Goal: Find contact information: Find contact information

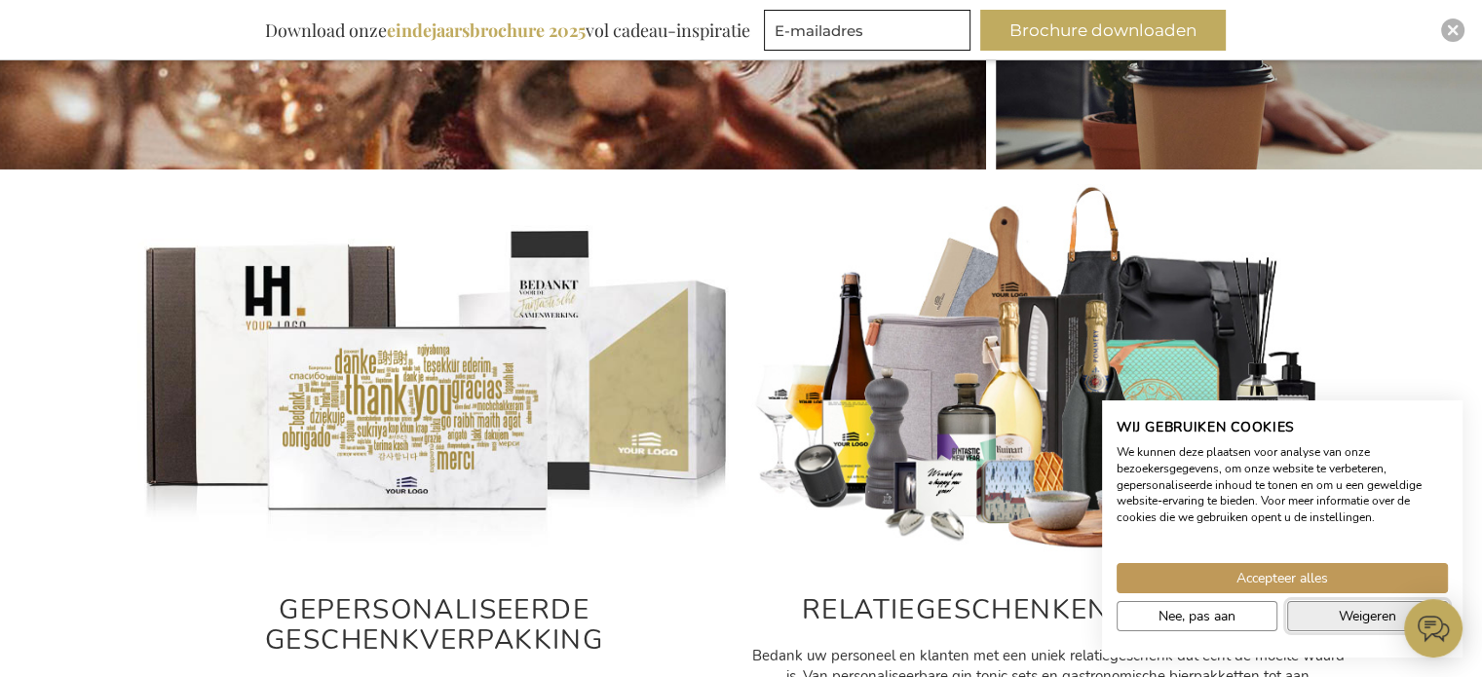
click at [1338, 620] on span "Weigeren" at bounding box center [1366, 616] width 57 height 20
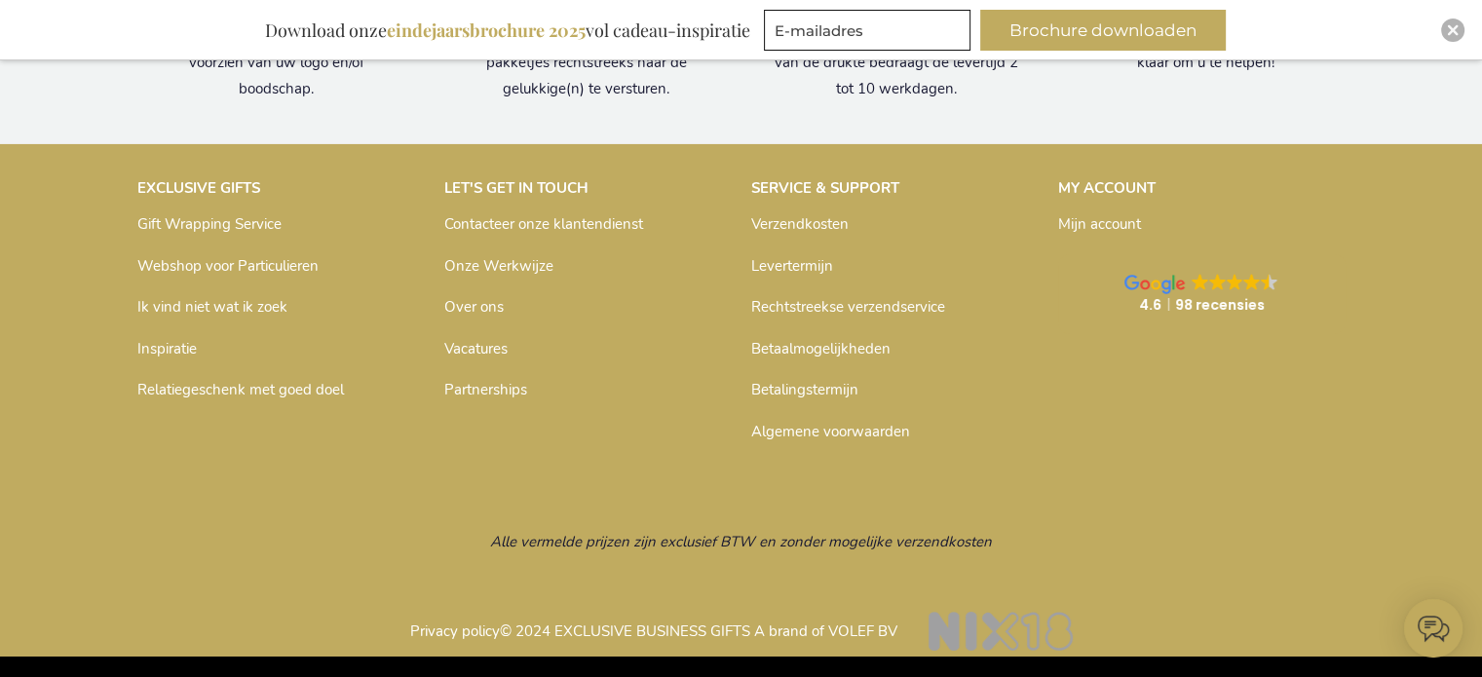
click at [510, 222] on link "Contacteer onze klantendienst" at bounding box center [543, 223] width 199 height 19
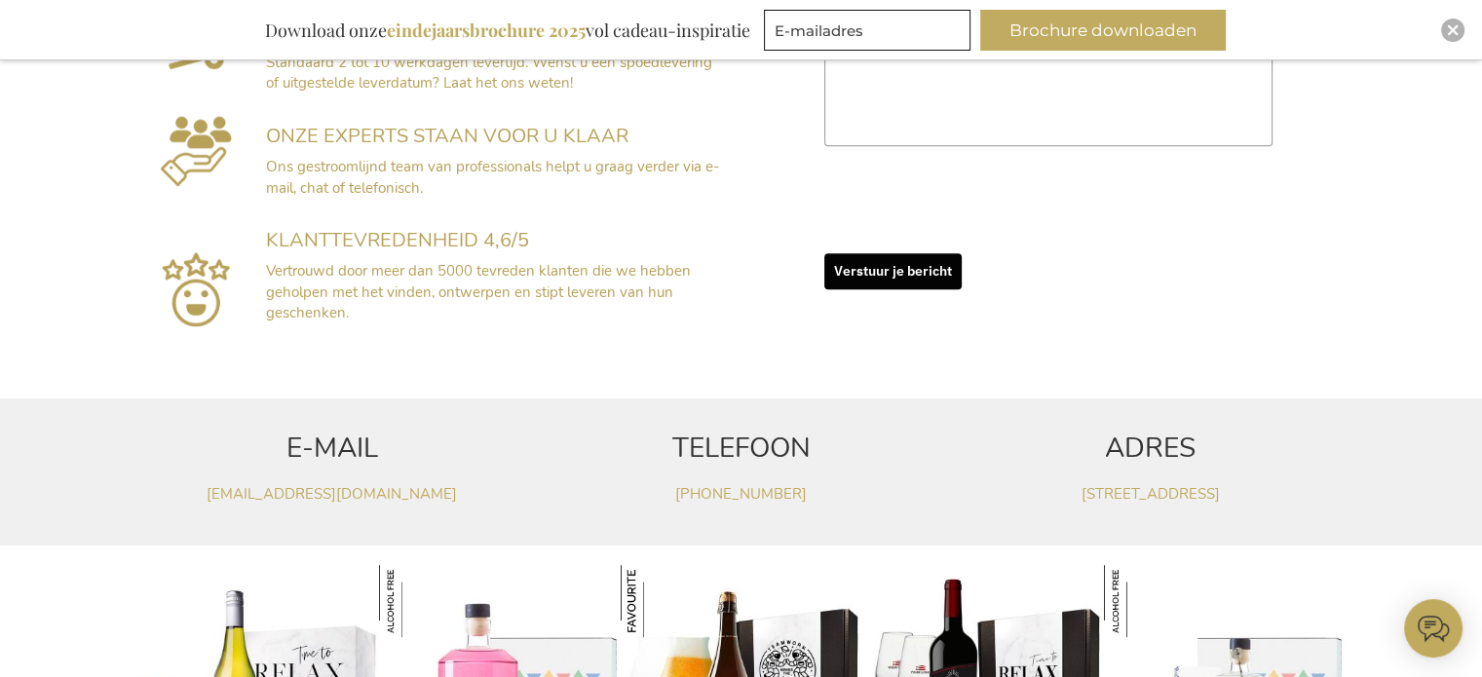
scroll to position [839, 0]
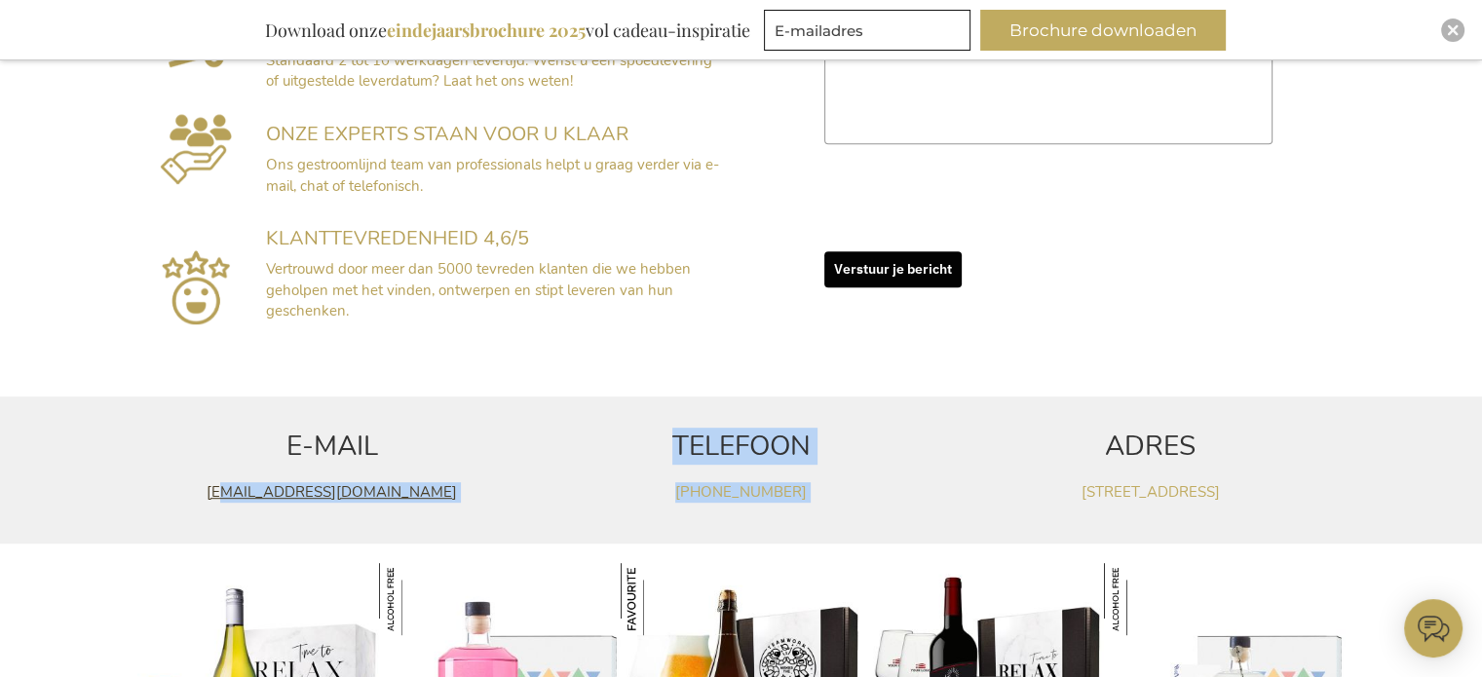
drag, startPoint x: 553, startPoint y: 504, endPoint x: 205, endPoint y: 490, distance: 349.0
click at [205, 490] on div "E-MAIL klantendienst@exclusivebusinessgifts.com TELEFOON +32(0)14 48 25 41 ADRE…" at bounding box center [741, 469] width 1227 height 147
click at [563, 517] on p at bounding box center [741, 523] width 390 height 20
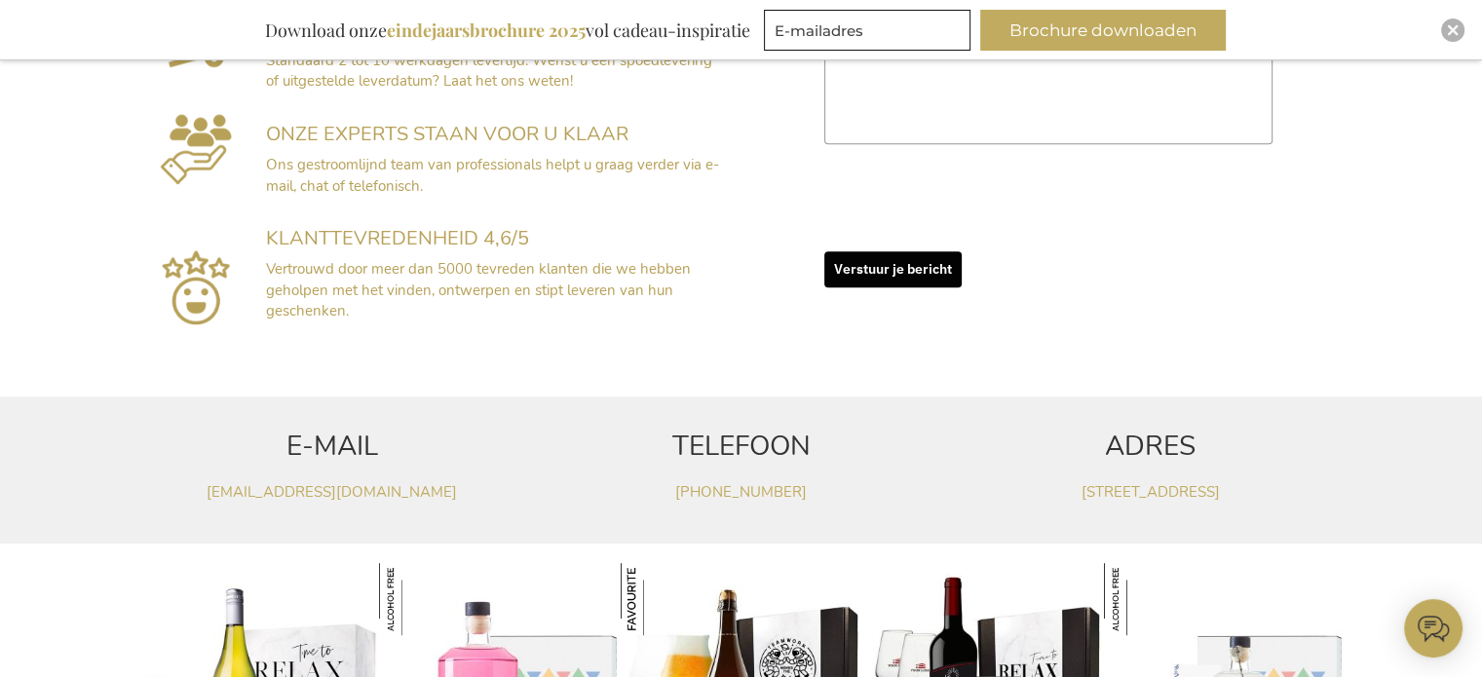
drag, startPoint x: 514, startPoint y: 503, endPoint x: 187, endPoint y: 500, distance: 327.3
click at [187, 500] on div "E-MAIL klantendienst@exclusivebusinessgifts.com" at bounding box center [332, 454] width 409 height 116
copy link "klantendienst@exclusivebusinessgifts.com"
